Goal: Task Accomplishment & Management: Manage account settings

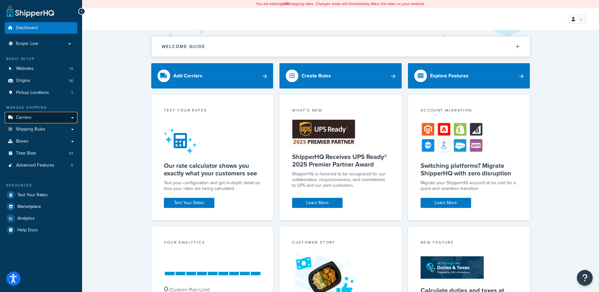
click at [31, 116] on link "Carriers" at bounding box center [41, 118] width 73 height 12
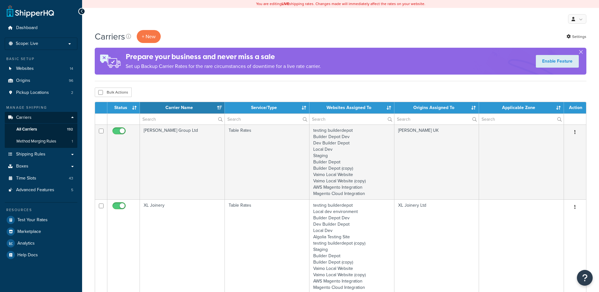
select select "15"
click at [156, 121] on input "text" at bounding box center [182, 119] width 85 height 11
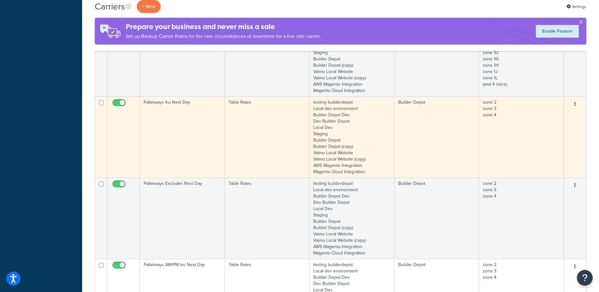
scroll to position [284, 0]
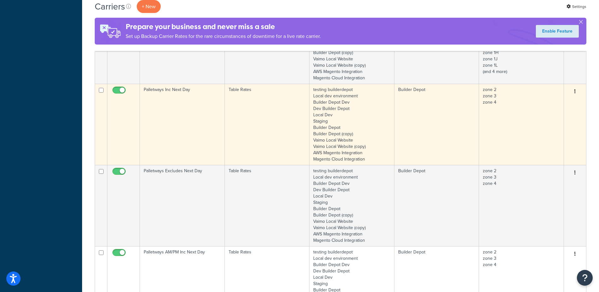
type input "PALLETWAYS"
click at [186, 116] on td "Palletways Inc Next Day" at bounding box center [182, 124] width 85 height 81
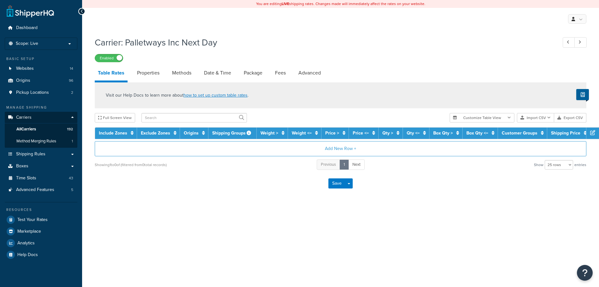
select select "25"
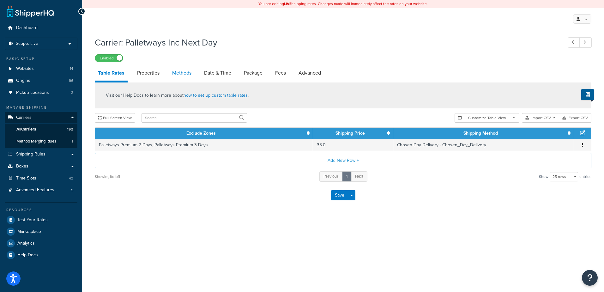
drag, startPoint x: 0, startPoint y: 0, endPoint x: 179, endPoint y: 73, distance: 193.7
click at [179, 73] on link "Methods" at bounding box center [182, 72] width 26 height 15
select select "25"
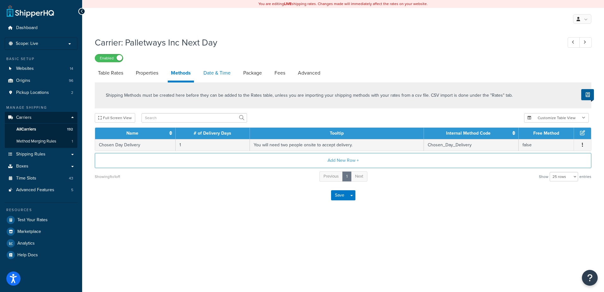
click at [213, 70] on link "Date & Time" at bounding box center [216, 72] width 33 height 15
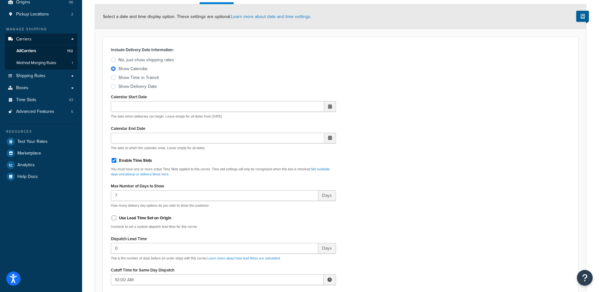
scroll to position [189, 0]
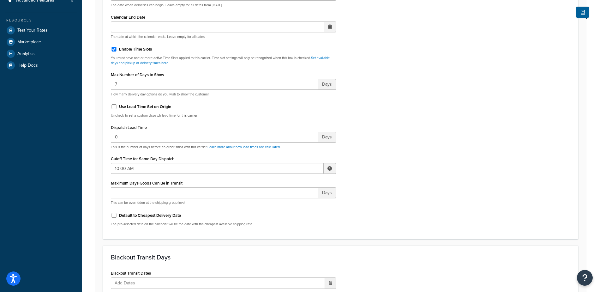
click at [329, 170] on span at bounding box center [329, 168] width 4 height 4
click at [287, 180] on span "▲" at bounding box center [283, 182] width 13 height 13
click at [387, 185] on div "Include Delivery Date Information: No, just show shipping rates Show Calendar S…" at bounding box center [340, 82] width 469 height 297
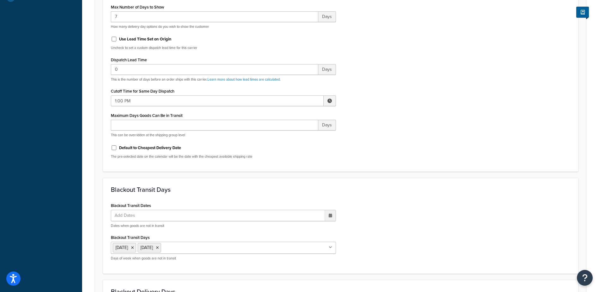
scroll to position [246, 0]
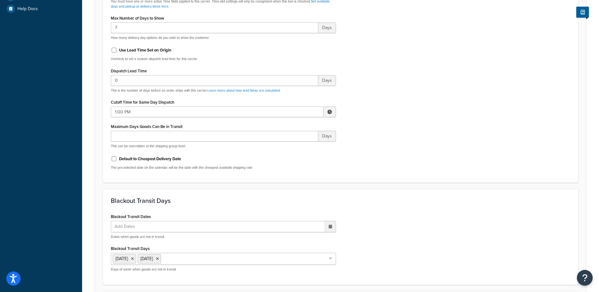
click at [328, 111] on span at bounding box center [329, 112] width 4 height 4
click at [284, 125] on span "▲" at bounding box center [283, 125] width 13 height 13
type input "2:00 PM"
click at [395, 139] on div "Include Delivery Date Information: No, just show shipping rates Show Calendar S…" at bounding box center [340, 25] width 469 height 297
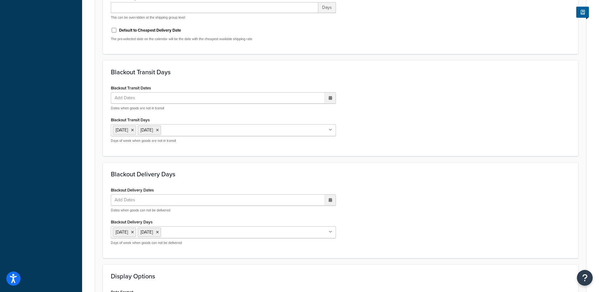
scroll to position [467, 0]
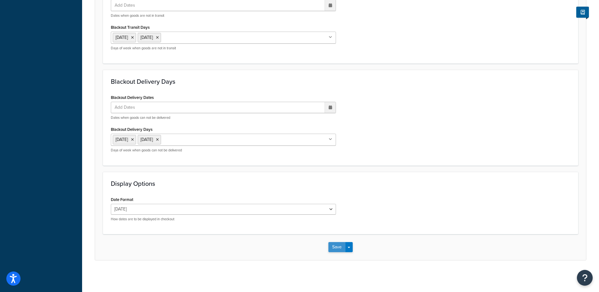
click at [334, 244] on button "Save" at bounding box center [336, 247] width 17 height 10
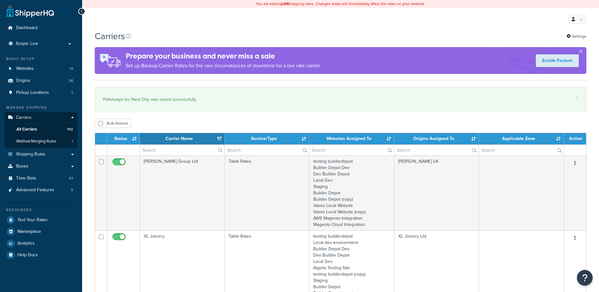
select select "15"
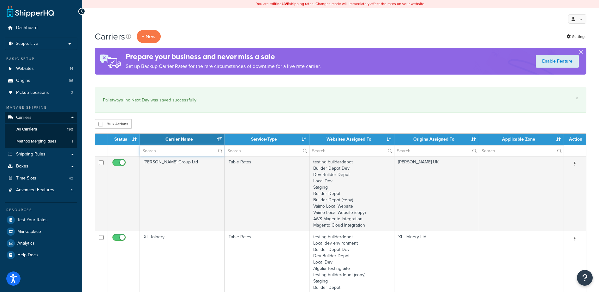
click at [153, 149] on input "text" at bounding box center [182, 150] width 85 height 11
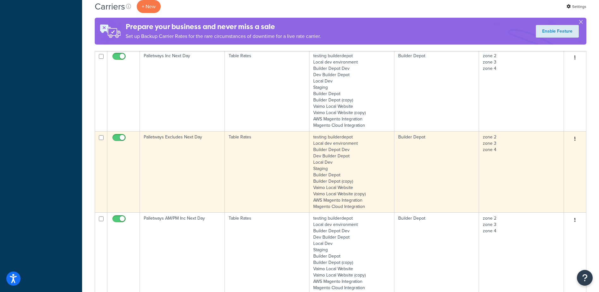
scroll to position [410, 0]
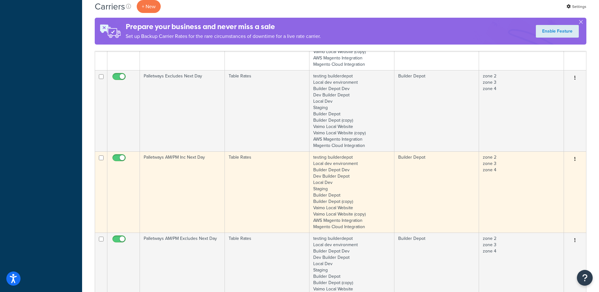
type input "PALLETWAYS"
click at [173, 167] on td "Palletways AM/PM Inc Next Day" at bounding box center [182, 191] width 85 height 81
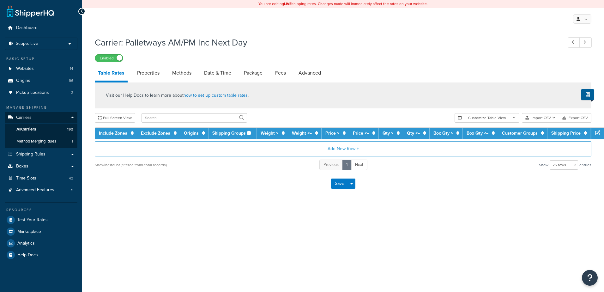
select select "25"
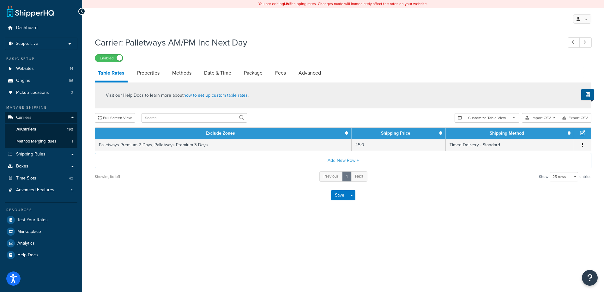
drag, startPoint x: 0, startPoint y: 0, endPoint x: 174, endPoint y: 65, distance: 185.4
click at [174, 65] on div "Carrier: Palletways AM/PM Inc Next Day Enabled Table Rates Properties Methods D…" at bounding box center [343, 120] width 496 height 175
click at [177, 70] on link "Methods" at bounding box center [182, 72] width 26 height 15
select select "25"
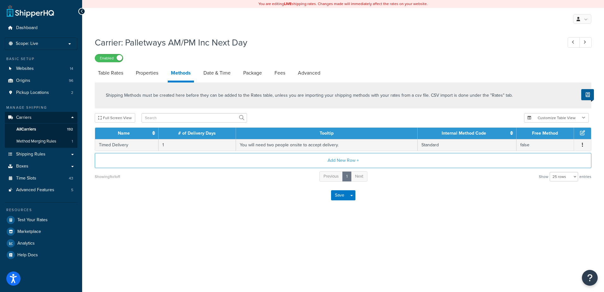
click at [199, 71] on li "Methods" at bounding box center [184, 73] width 33 height 17
click at [206, 74] on link "Date & Time" at bounding box center [216, 72] width 33 height 15
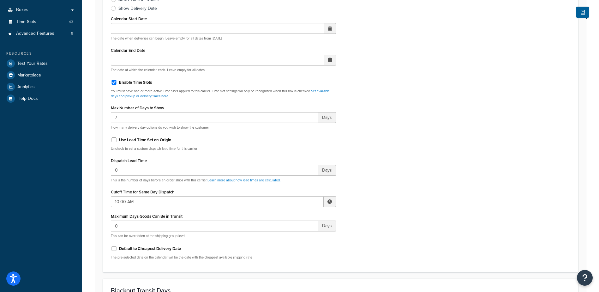
scroll to position [158, 0]
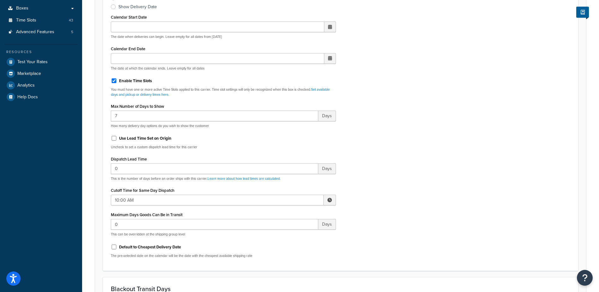
click at [330, 200] on span at bounding box center [329, 200] width 4 height 4
click at [288, 217] on span "▲" at bounding box center [283, 213] width 13 height 13
click at [287, 217] on span "▲" at bounding box center [283, 213] width 13 height 13
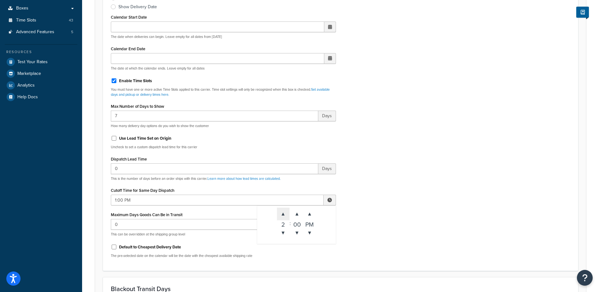
type input "2:00 PM"
click at [374, 205] on div "Include Delivery Date Information: No, just show shipping rates Show Calendar S…" at bounding box center [340, 114] width 469 height 297
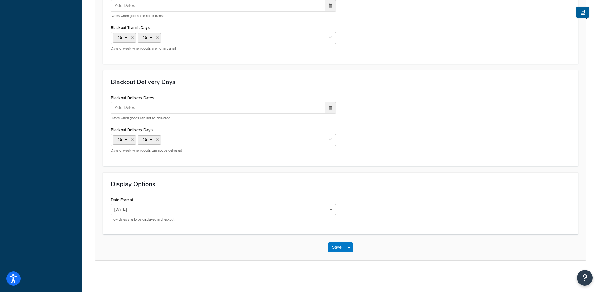
scroll to position [467, 0]
click at [331, 248] on button "Save" at bounding box center [336, 247] width 17 height 10
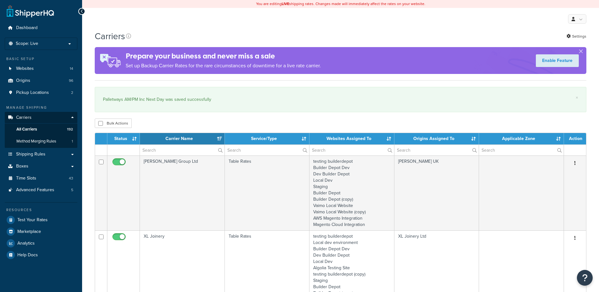
select select "15"
